Goal: Task Accomplishment & Management: Manage account settings

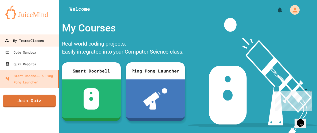
click at [30, 40] on div "My Teams/Classes" at bounding box center [24, 40] width 39 height 7
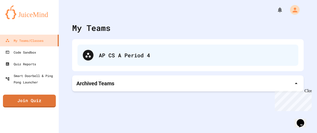
click at [107, 57] on div "AP CS A Period 4" at bounding box center [196, 55] width 194 height 8
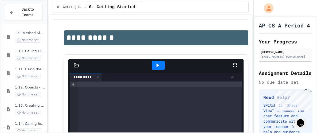
scroll to position [283, 0]
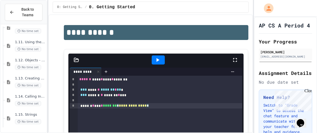
click at [73, 60] on div at bounding box center [76, 59] width 16 height 5
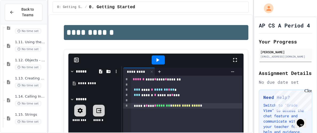
click at [73, 60] on div at bounding box center [76, 59] width 16 height 5
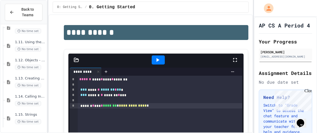
click at [73, 60] on div at bounding box center [76, 59] width 16 height 5
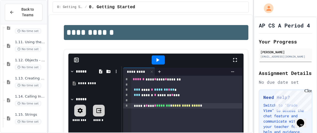
click at [73, 60] on div at bounding box center [76, 59] width 16 height 5
